Goal: Task Accomplishment & Management: Use online tool/utility

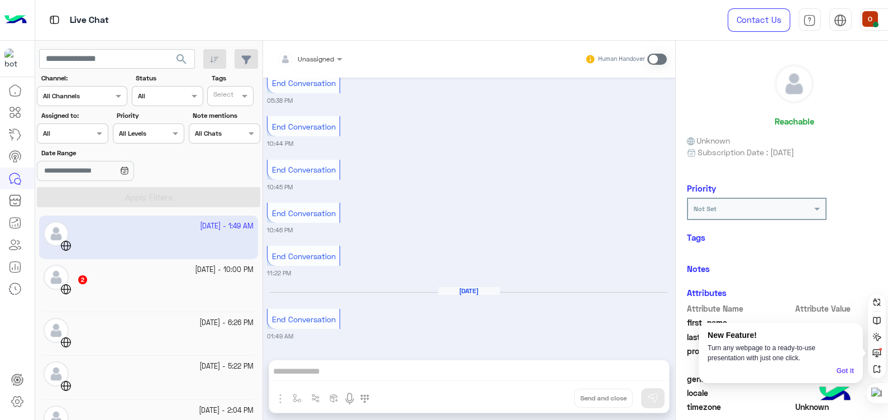
click at [153, 283] on div "2" at bounding box center [165, 281] width 176 height 12
